Goal: Information Seeking & Learning: Learn about a topic

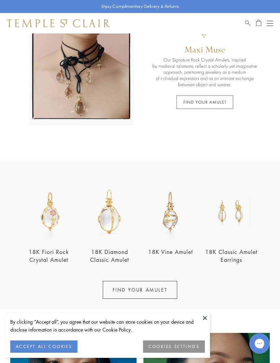
scroll to position [89, 0]
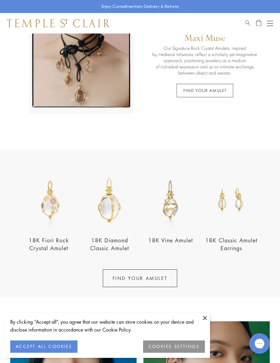
click at [204, 323] on button at bounding box center [205, 318] width 10 height 10
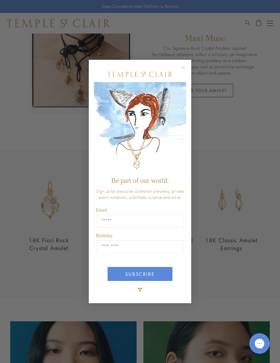
click at [190, 77] on form "Be part of our world. Sign up for exclusive collection previews, private event …" at bounding box center [140, 182] width 103 height 244
click at [152, 67] on div "Close dialog Be part of our world. Sign up for exclusive collection previews, p…" at bounding box center [140, 181] width 103 height 257
click at [184, 72] on circle "Close dialog" at bounding box center [184, 68] width 8 height 8
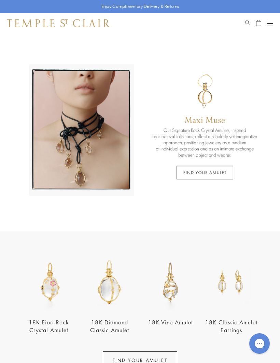
scroll to position [5, 0]
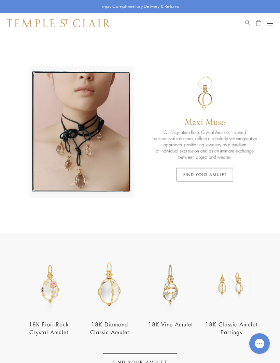
click at [271, 21] on button "Open navigation" at bounding box center [270, 23] width 6 height 8
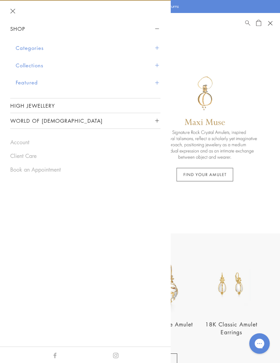
click at [26, 47] on button "Categories" at bounding box center [88, 47] width 145 height 17
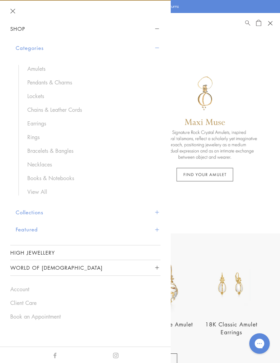
click at [51, 83] on link "Pendants & Charms" at bounding box center [90, 83] width 127 height 8
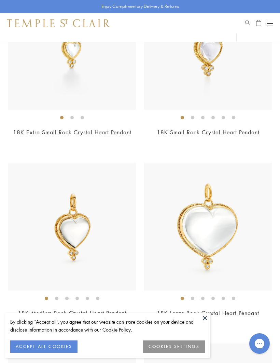
scroll to position [1717, 0]
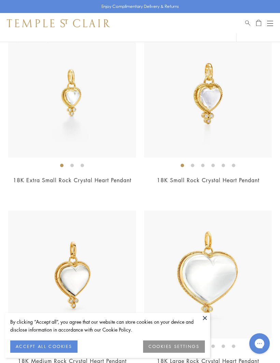
click at [204, 109] on img at bounding box center [208, 94] width 128 height 128
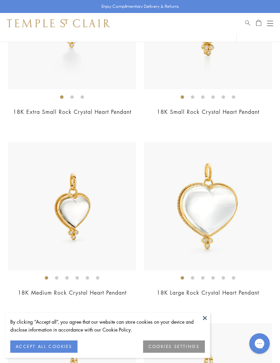
scroll to position [1817, 0]
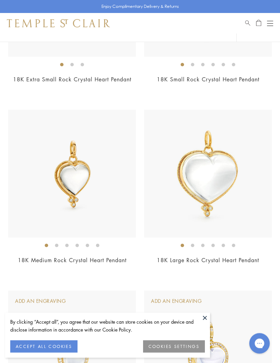
click at [205, 323] on button at bounding box center [205, 318] width 10 height 10
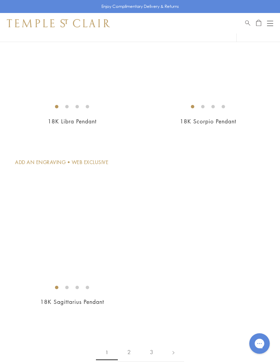
scroll to position [5964, 0]
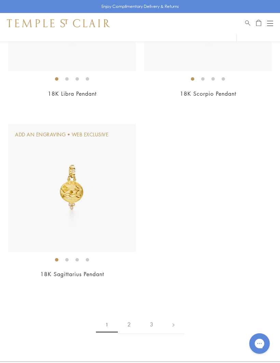
click at [130, 315] on link "2" at bounding box center [129, 324] width 23 height 19
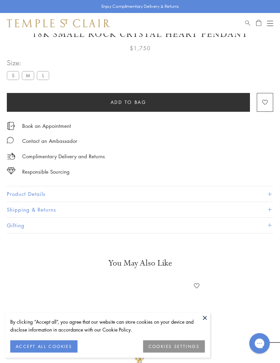
scroll to position [34, 0]
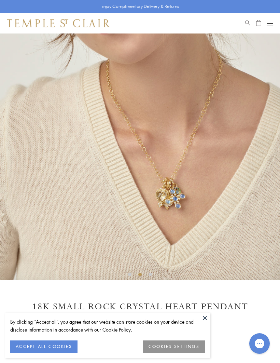
click at [203, 315] on button at bounding box center [205, 318] width 10 height 10
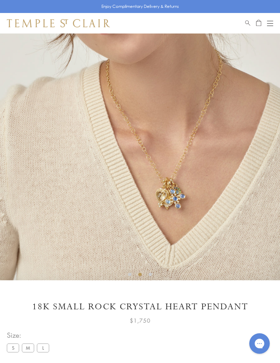
click at [165, 215] on img at bounding box center [140, 140] width 280 height 280
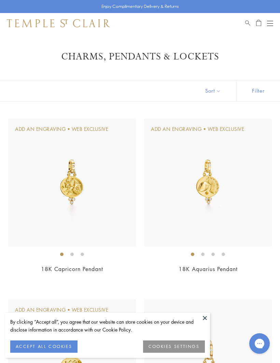
click at [207, 320] on button at bounding box center [205, 318] width 10 height 10
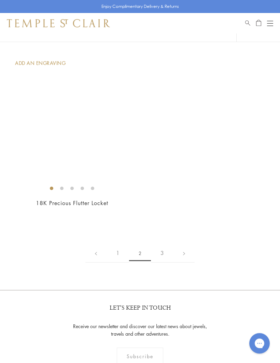
scroll to position [5222, 0]
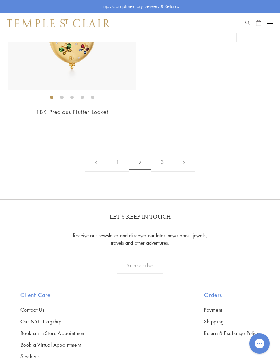
click at [163, 158] on link "3" at bounding box center [162, 162] width 23 height 19
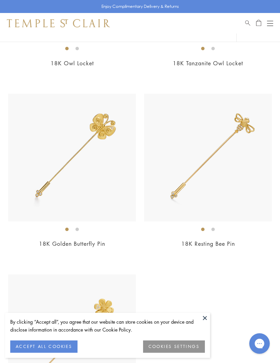
scroll to position [285, 0]
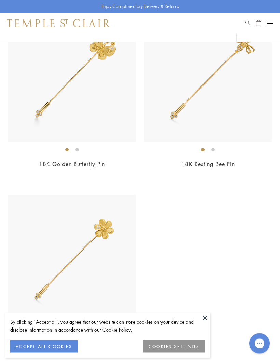
click at [205, 323] on button at bounding box center [205, 318] width 10 height 10
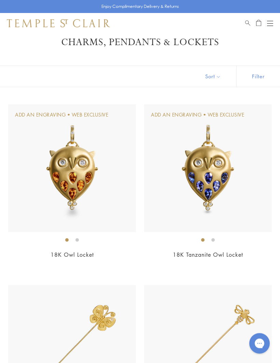
scroll to position [14, 0]
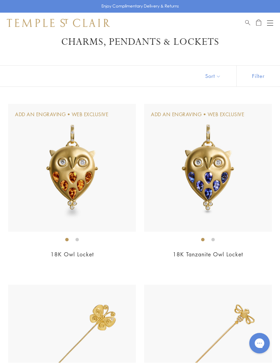
click at [267, 23] on button "Open navigation" at bounding box center [270, 23] width 6 height 8
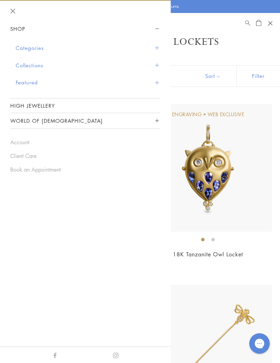
click at [29, 50] on button "Categories" at bounding box center [88, 47] width 145 height 17
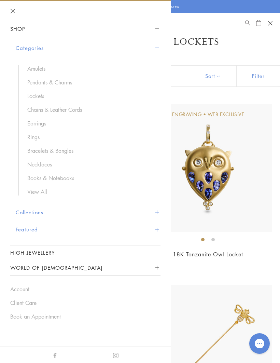
click at [36, 67] on link "Amulets" at bounding box center [90, 69] width 127 height 8
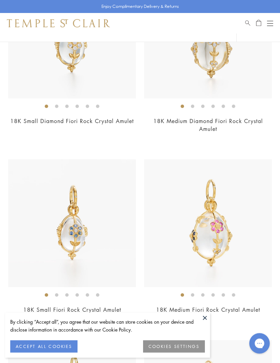
scroll to position [148, 0]
click at [203, 323] on button at bounding box center [205, 318] width 10 height 10
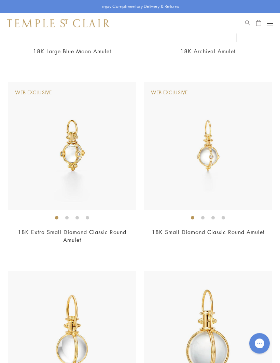
scroll to position [769, 0]
click at [215, 166] on img at bounding box center [208, 145] width 128 height 128
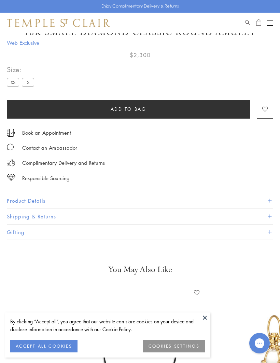
scroll to position [34, 0]
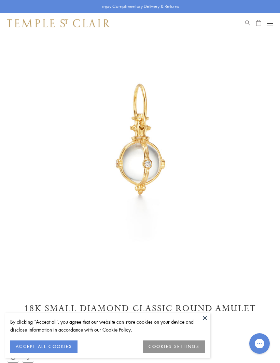
click at [204, 316] on button at bounding box center [205, 318] width 10 height 10
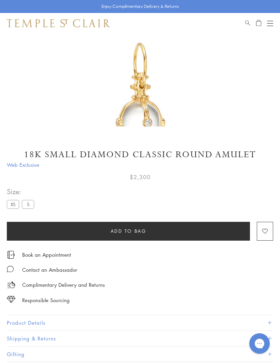
scroll to position [80, 0]
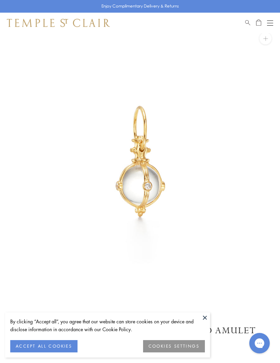
scroll to position [34, 0]
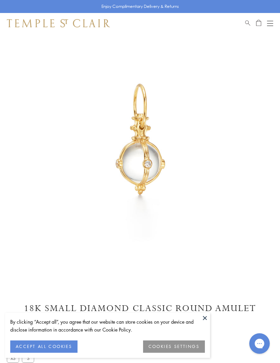
click at [206, 322] on button at bounding box center [205, 318] width 10 height 10
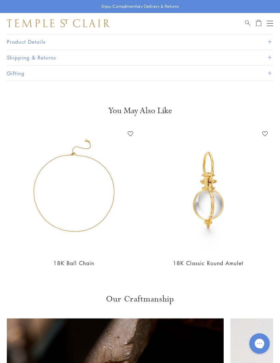
scroll to position [0, 334]
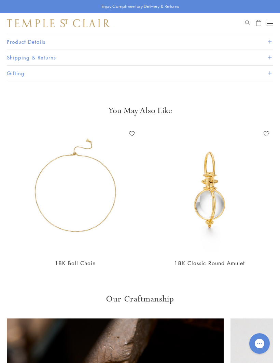
click at [218, 208] on img at bounding box center [210, 190] width 124 height 124
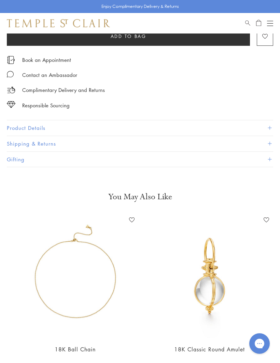
scroll to position [347, 0]
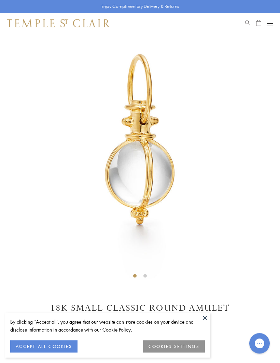
scroll to position [34, 0]
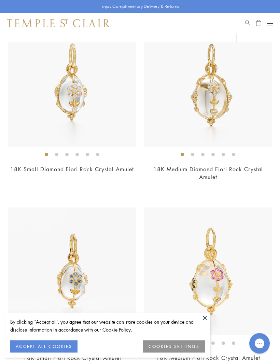
scroll to position [100, 0]
click at [206, 323] on button at bounding box center [205, 318] width 10 height 10
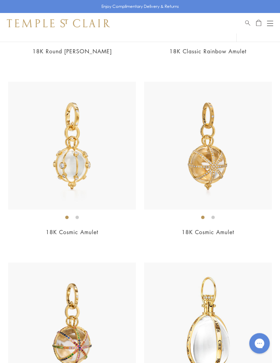
scroll to position [2404, 0]
click at [220, 170] on img at bounding box center [208, 146] width 128 height 128
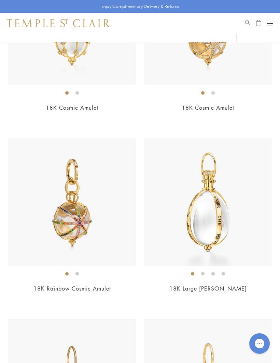
scroll to position [2529, 0]
click at [211, 226] on img at bounding box center [208, 203] width 128 height 128
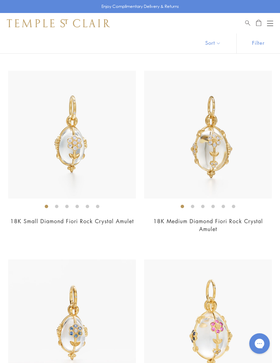
scroll to position [0, 0]
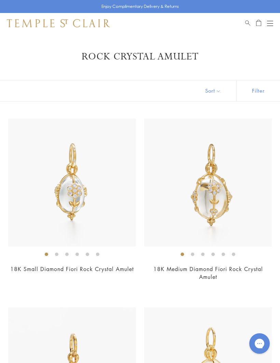
click at [267, 93] on button "Filter" at bounding box center [259, 90] width 44 height 21
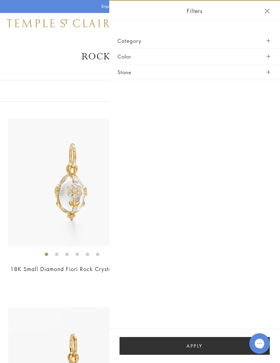
click at [266, 13] on button "Close navigation" at bounding box center [267, 11] width 5 height 5
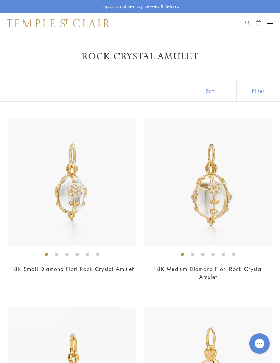
click at [215, 94] on button "Sort" at bounding box center [213, 90] width 47 height 21
click at [221, 93] on button "Sort" at bounding box center [213, 90] width 47 height 21
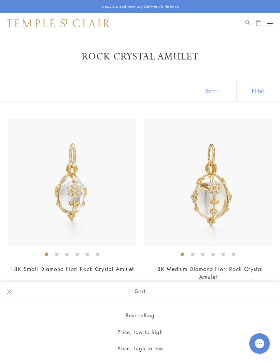
click at [157, 335] on button "Price, low to high" at bounding box center [140, 332] width 280 height 17
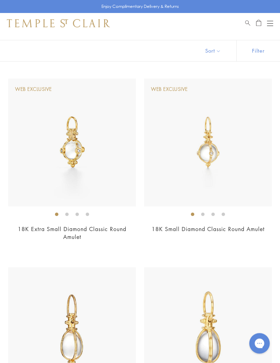
scroll to position [40, 0]
click at [213, 153] on img at bounding box center [208, 143] width 128 height 128
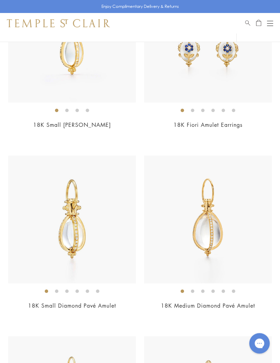
scroll to position [3954, 0]
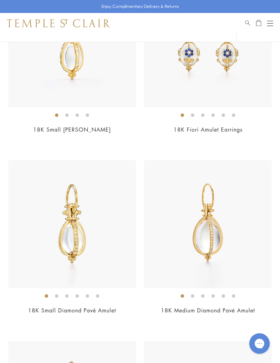
click at [273, 21] on div "Open navigation" at bounding box center [270, 21] width 6 height 0
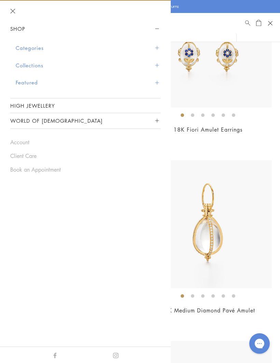
click at [28, 49] on button "Categories" at bounding box center [88, 47] width 145 height 17
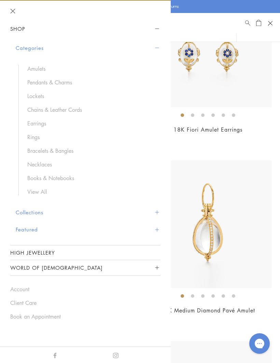
click at [35, 99] on link "Lockets" at bounding box center [90, 96] width 127 height 8
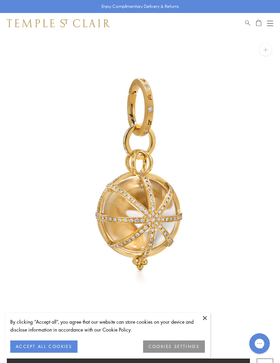
click at [188, 350] on button "COOKIES SETTINGS" at bounding box center [174, 347] width 62 height 12
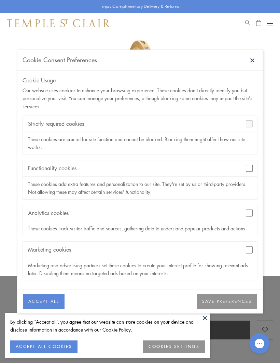
scroll to position [54, 0]
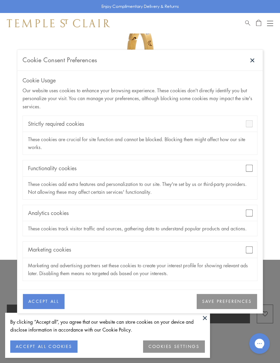
click at [235, 309] on button "SAVE PREFERENCES" at bounding box center [227, 301] width 61 height 15
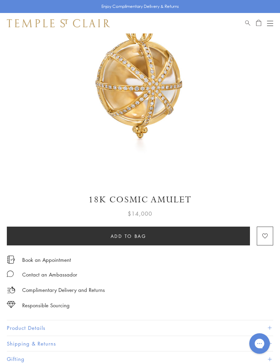
scroll to position [132, 0]
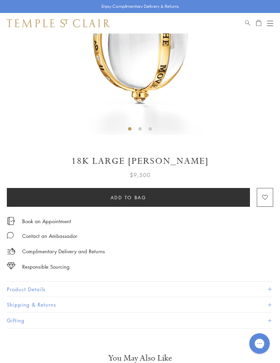
scroll to position [179, 0]
click at [21, 288] on button "Product Details" at bounding box center [140, 289] width 267 height 15
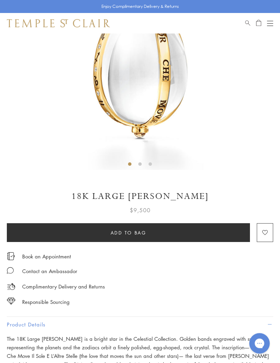
scroll to position [135, 0]
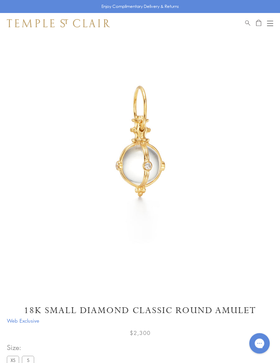
scroll to position [34, 0]
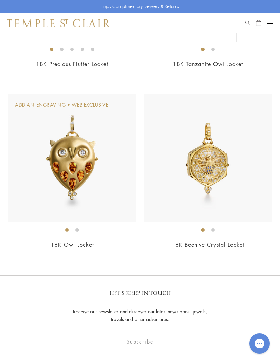
scroll to position [1302, 0]
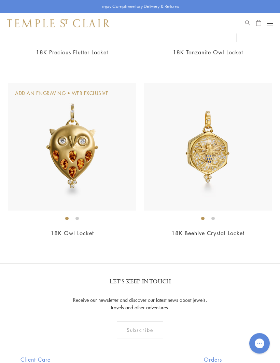
click at [272, 22] on button "Open navigation" at bounding box center [270, 23] width 6 height 8
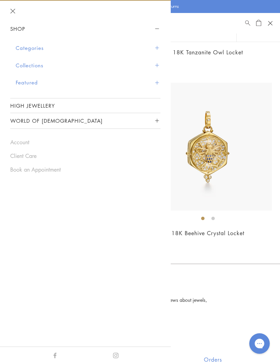
click at [25, 51] on button "Categories" at bounding box center [88, 47] width 145 height 17
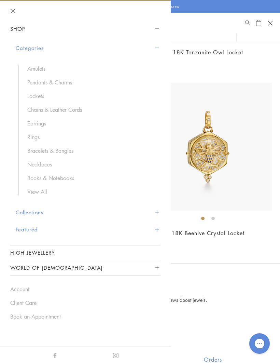
click at [38, 164] on link "Necklaces" at bounding box center [90, 165] width 127 height 8
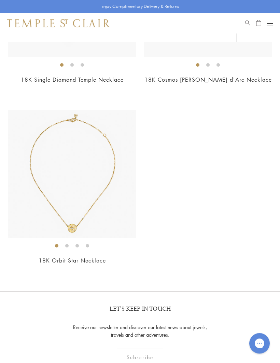
scroll to position [4169, 0]
click at [67, 187] on img at bounding box center [72, 175] width 128 height 128
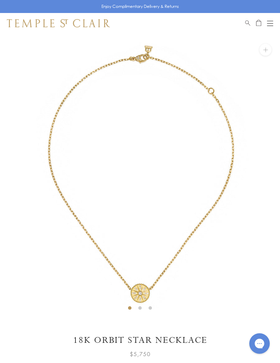
click at [270, 27] on button "Open navigation" at bounding box center [270, 23] width 6 height 8
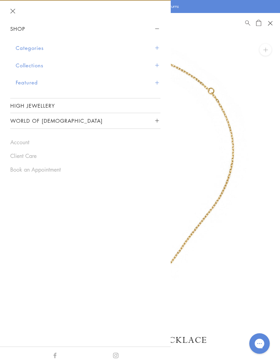
click at [27, 85] on button "Featured" at bounding box center [88, 82] width 145 height 17
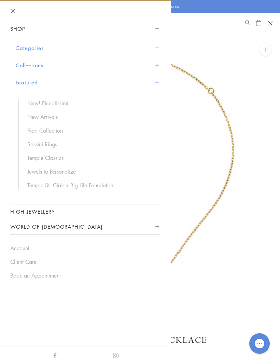
click at [49, 158] on link "Temple Classics" at bounding box center [90, 158] width 127 height 8
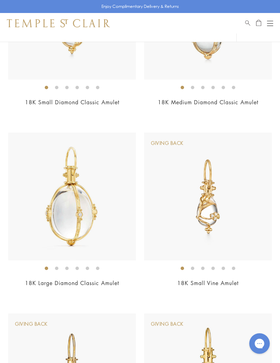
scroll to position [1837, 0]
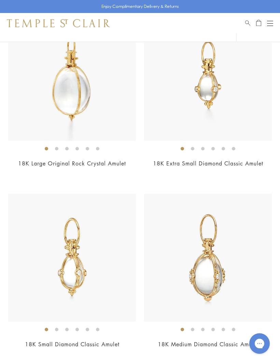
scroll to position [1568, 0]
click at [71, 268] on img at bounding box center [72, 258] width 128 height 128
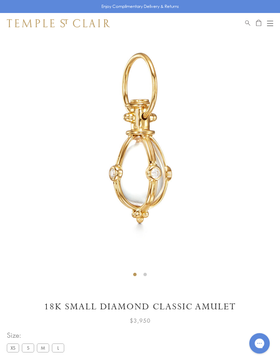
scroll to position [34, 0]
